Goal: Transaction & Acquisition: Purchase product/service

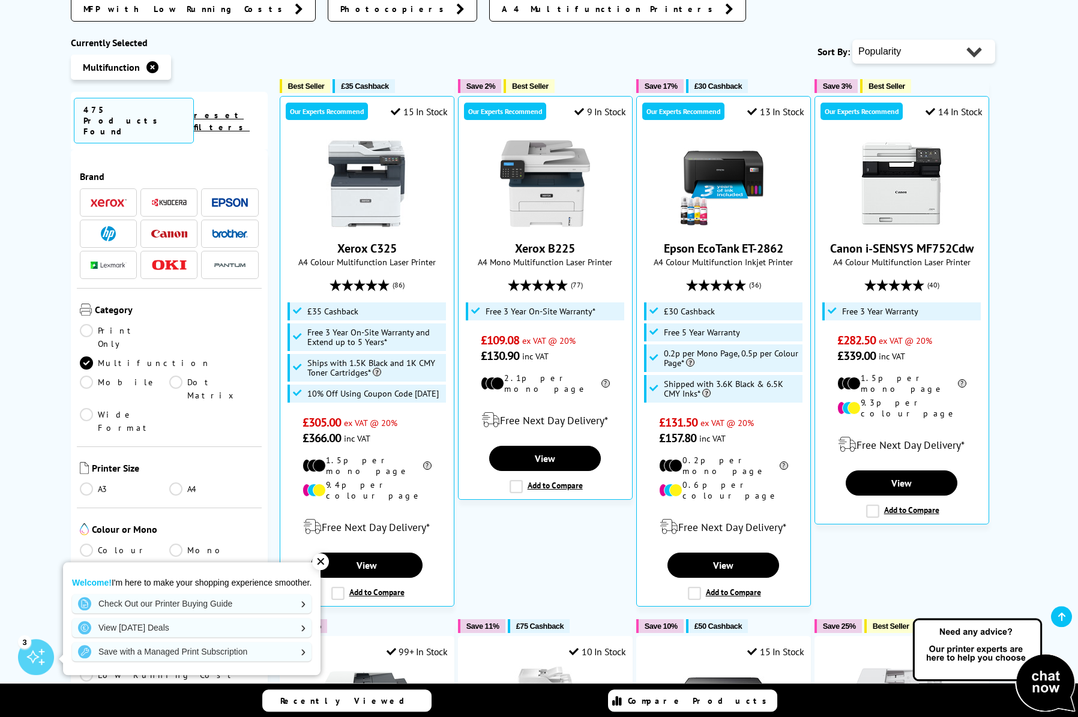
scroll to position [427, 0]
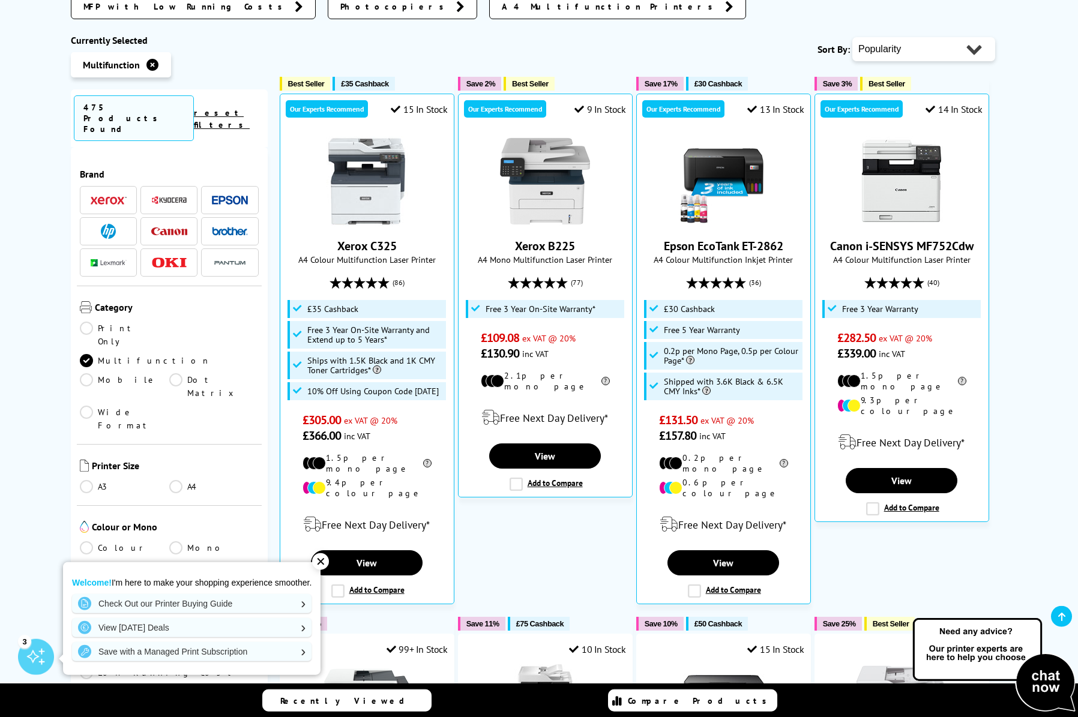
click at [92, 541] on link "Colour" at bounding box center [124, 547] width 89 height 13
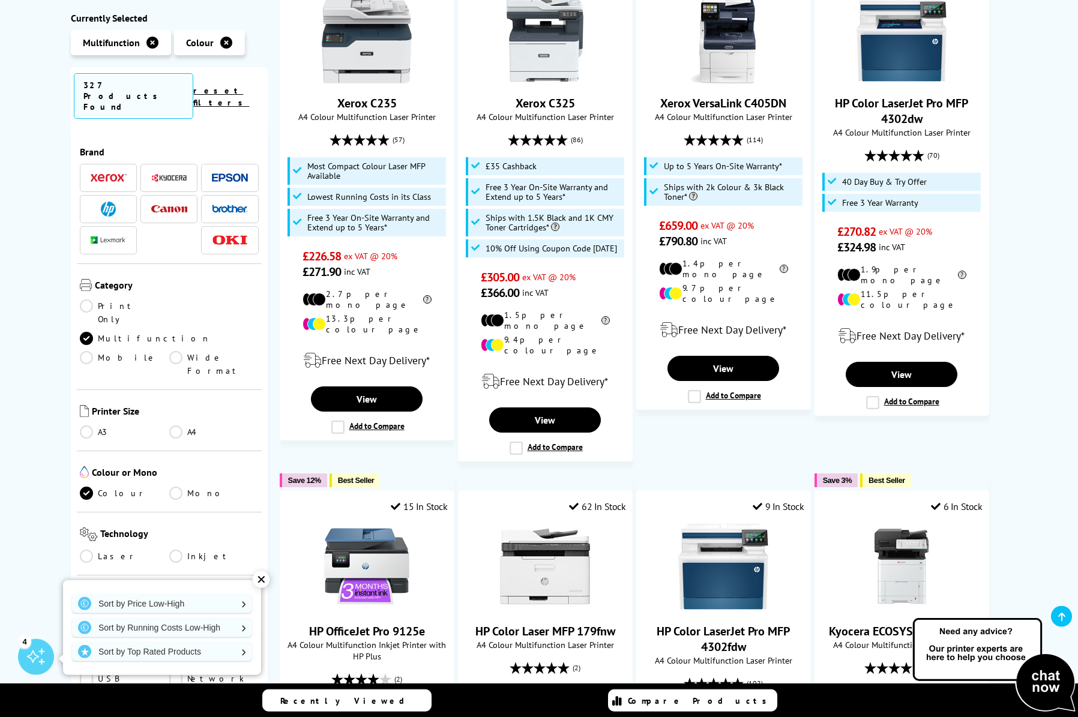
click at [177, 550] on link "Inkjet" at bounding box center [213, 556] width 89 height 13
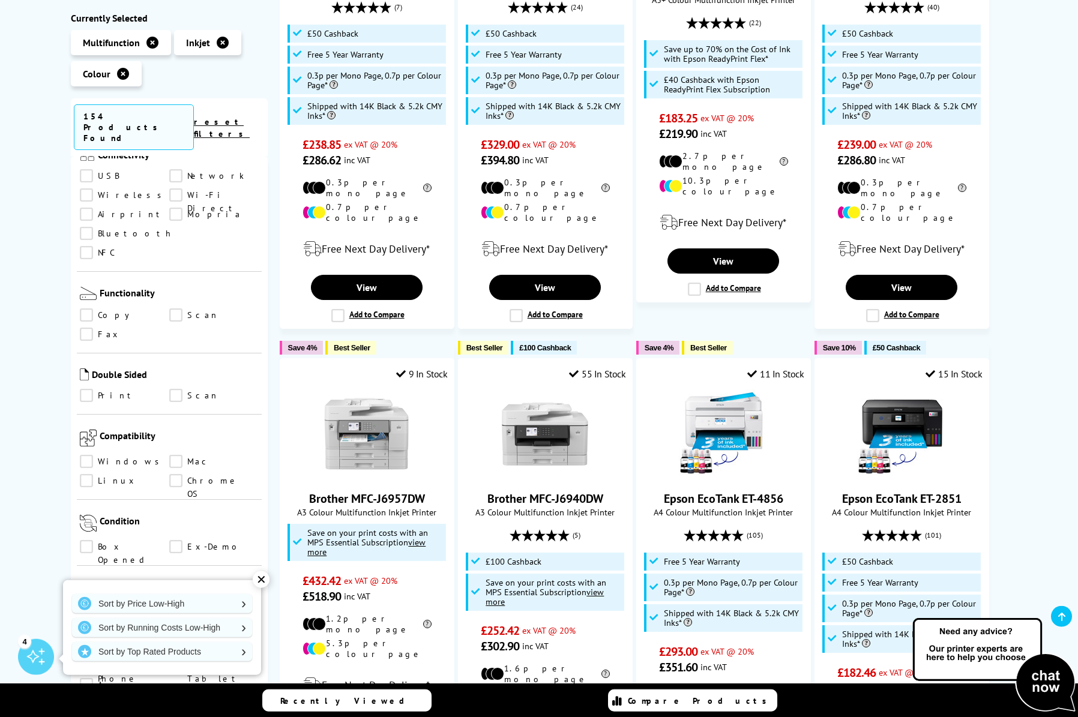
scroll to position [503, 0]
click at [86, 389] on link "Print" at bounding box center [124, 395] width 89 height 13
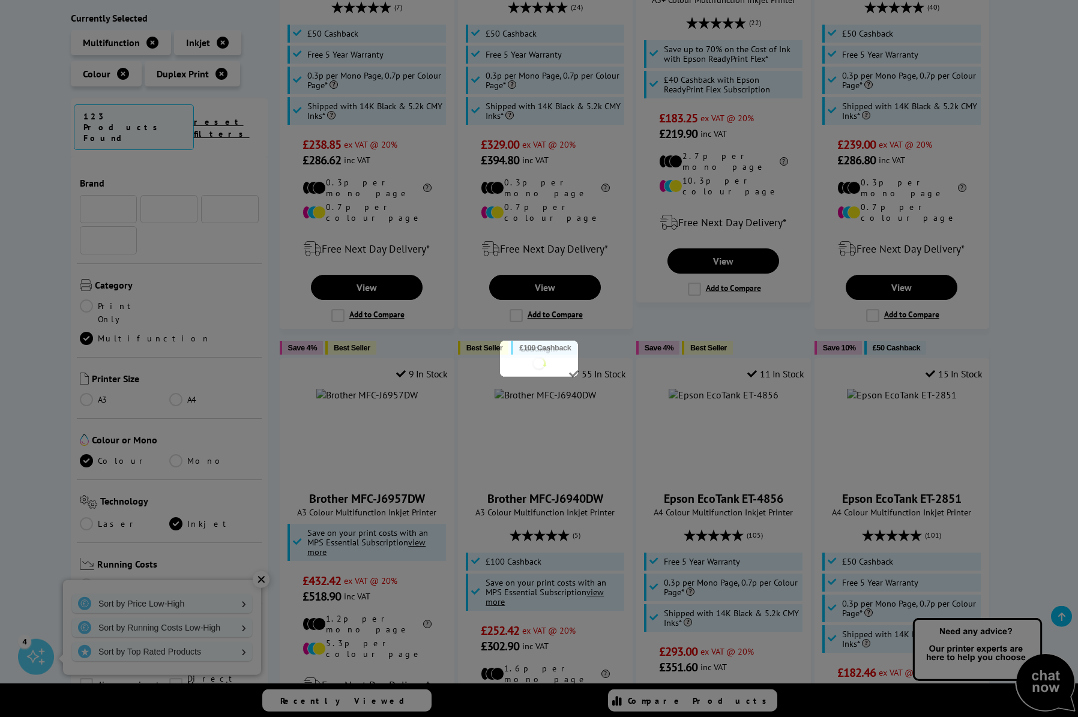
scroll to position [503, 0]
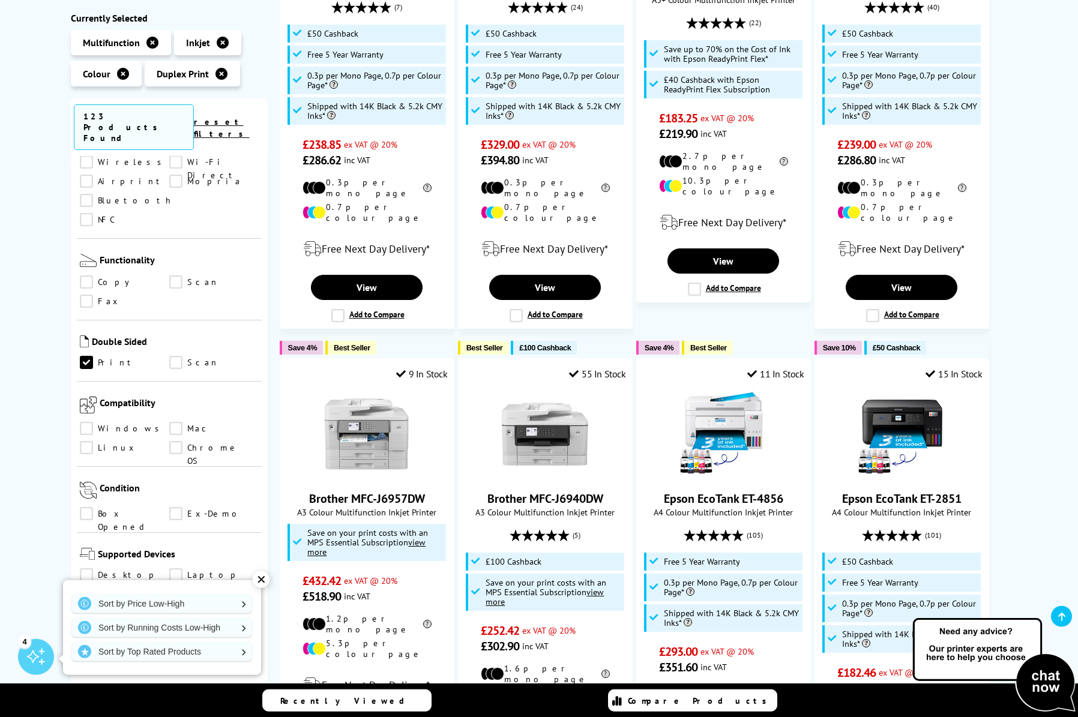
click at [176, 356] on link "Scan" at bounding box center [213, 362] width 89 height 13
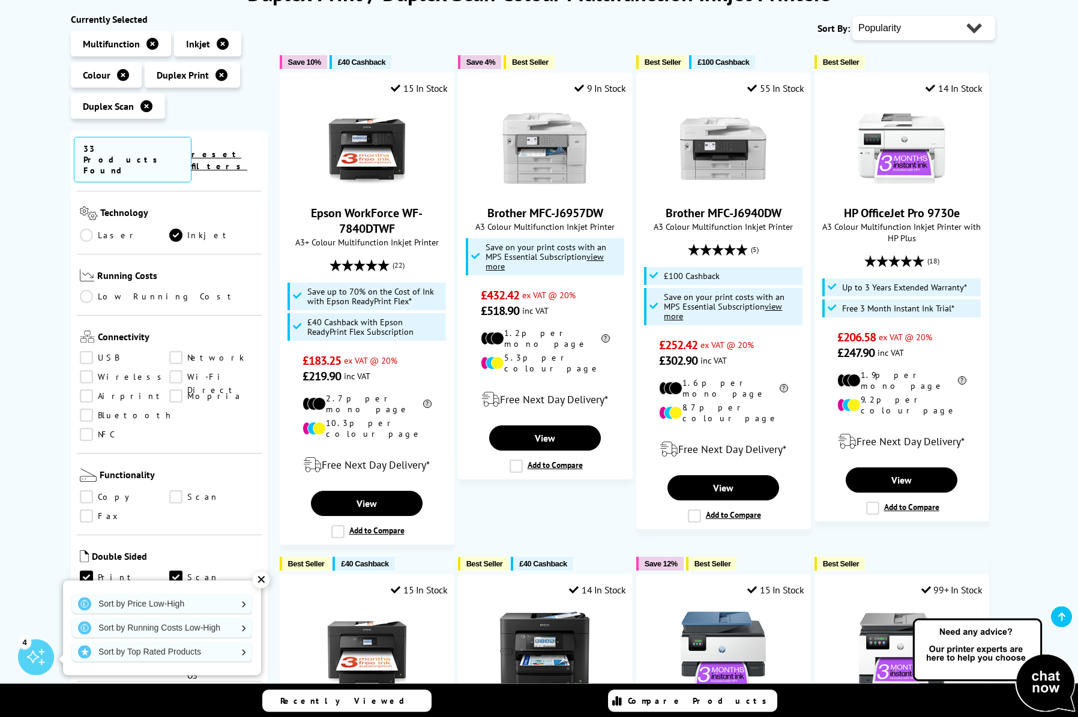
scroll to position [182, 0]
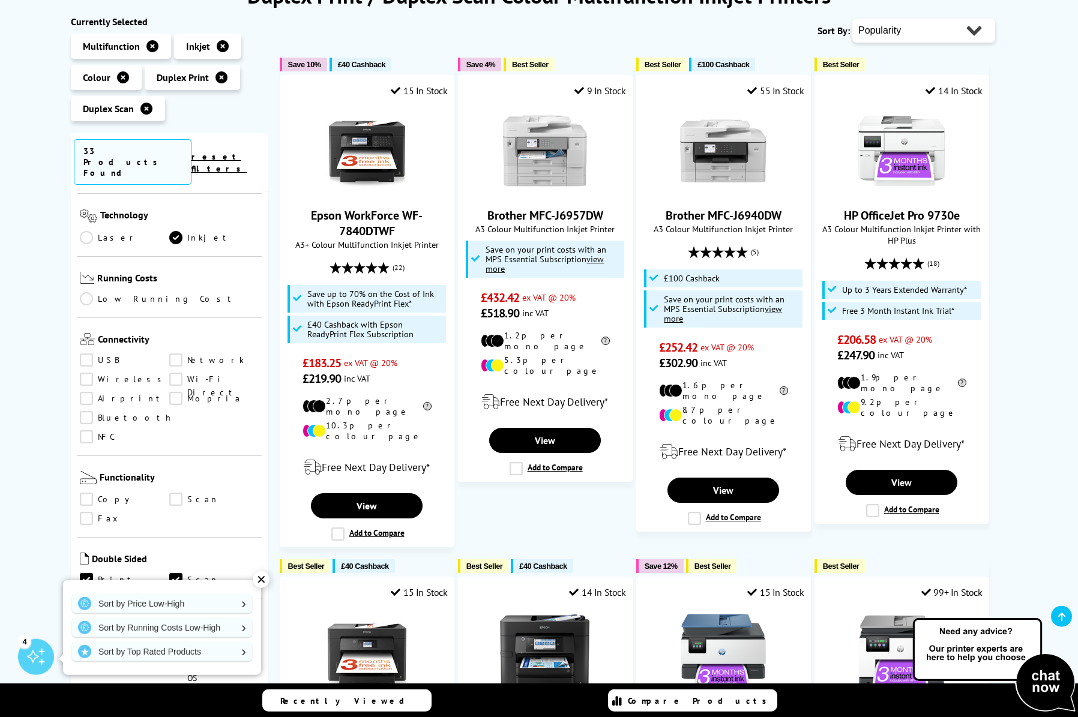
click at [852, 19] on select "Popularity Rating Price - Low to High Price - High to Low Running Costs - Low t…" at bounding box center [923, 31] width 143 height 24
select select "Price Ascending"
click option "Price - Low to High" at bounding box center [0, 0] width 0 height 0
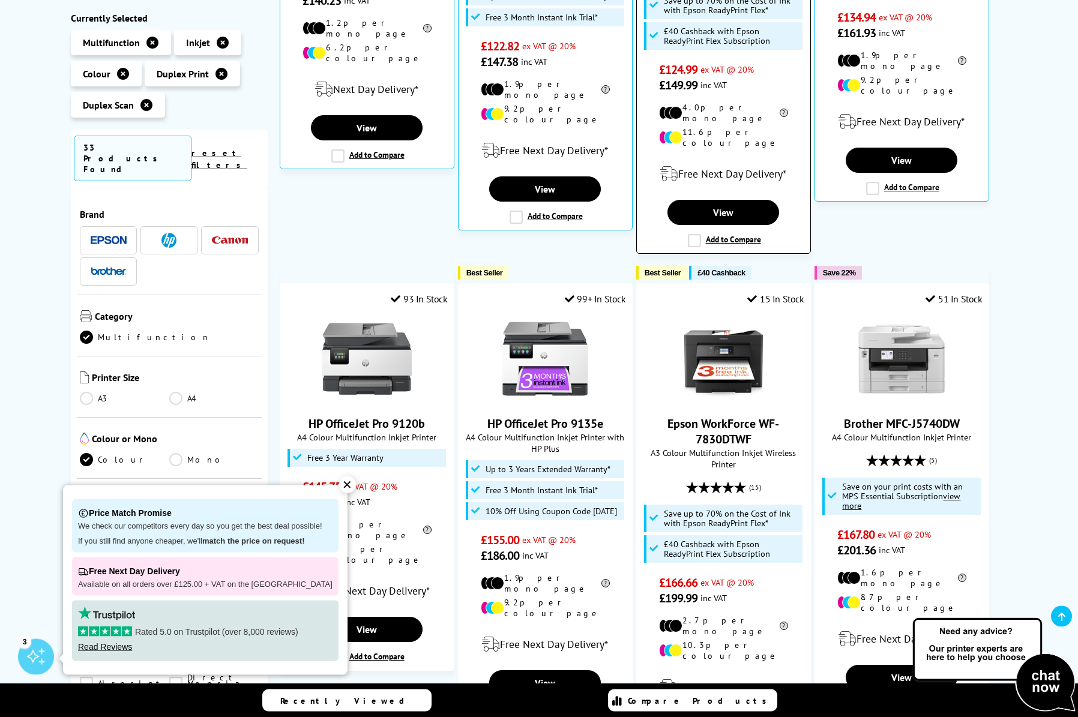
scroll to position [488, 0]
